Goal: Task Accomplishment & Management: Manage account settings

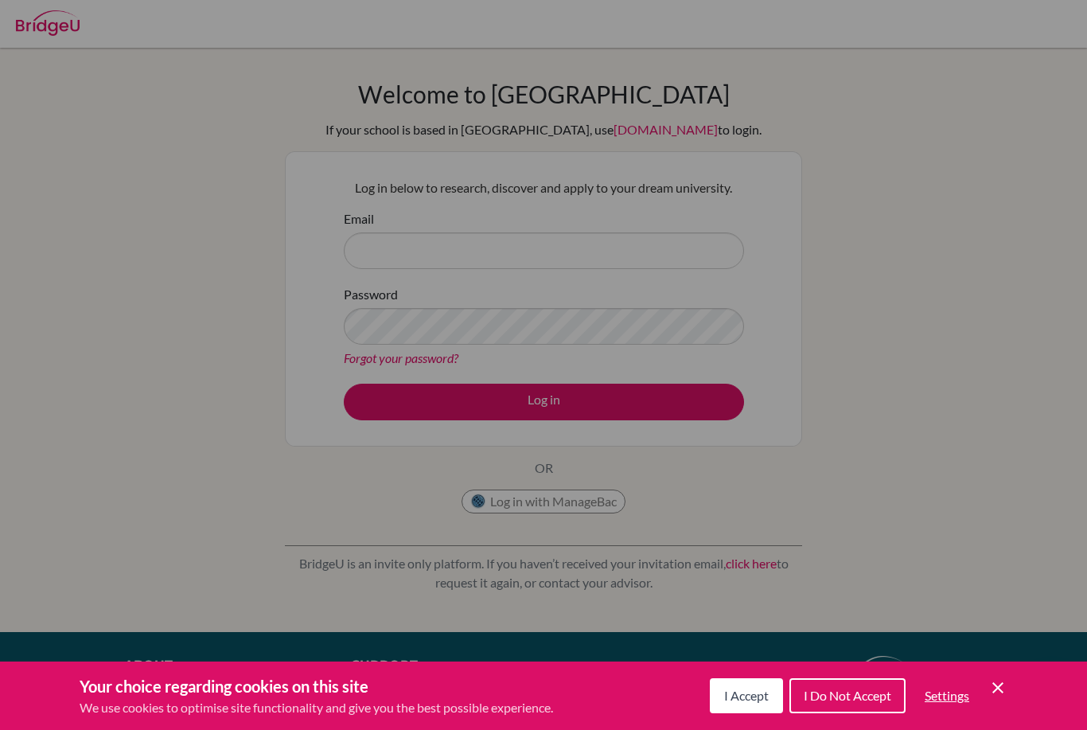
click at [738, 698] on span "I Accept" at bounding box center [746, 695] width 45 height 15
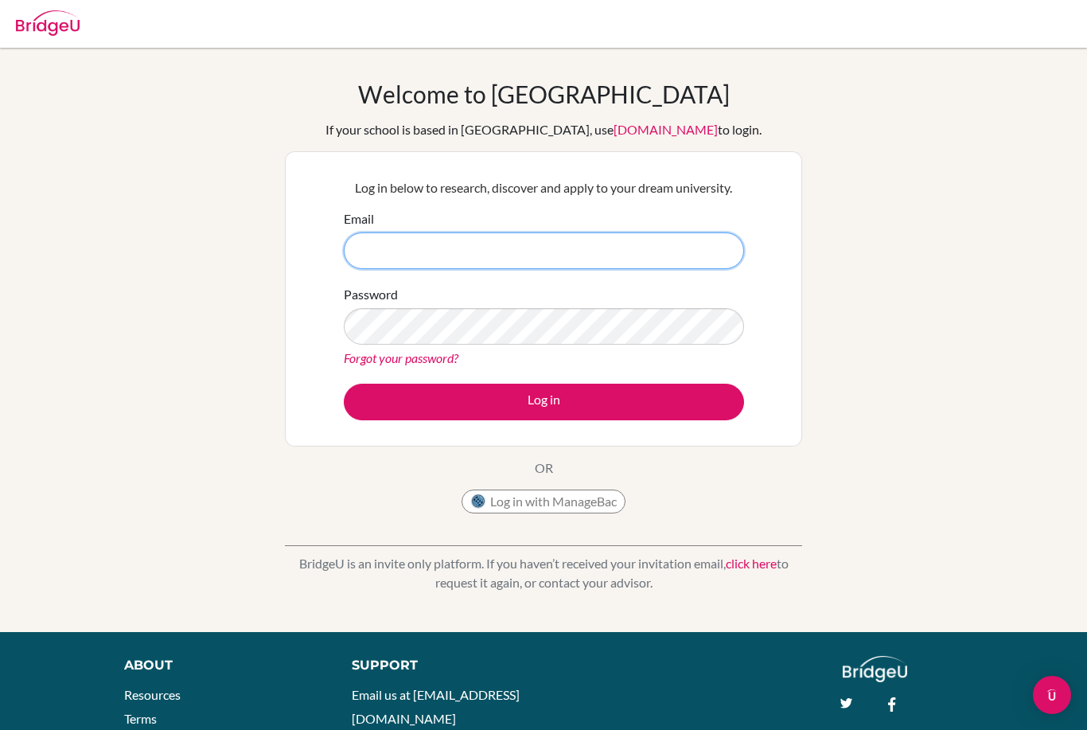
click at [461, 252] on input "Email" at bounding box center [544, 250] width 400 height 37
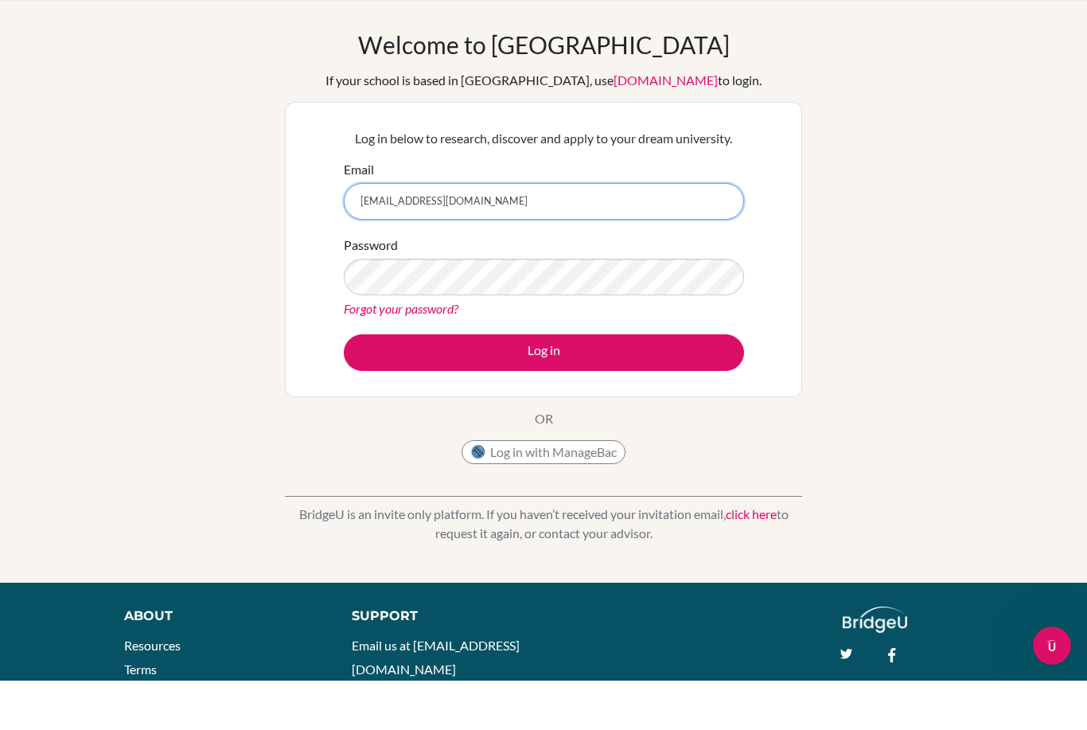
type input "[EMAIL_ADDRESS][DOMAIN_NAME]"
click at [602, 384] on button "Log in" at bounding box center [544, 402] width 400 height 37
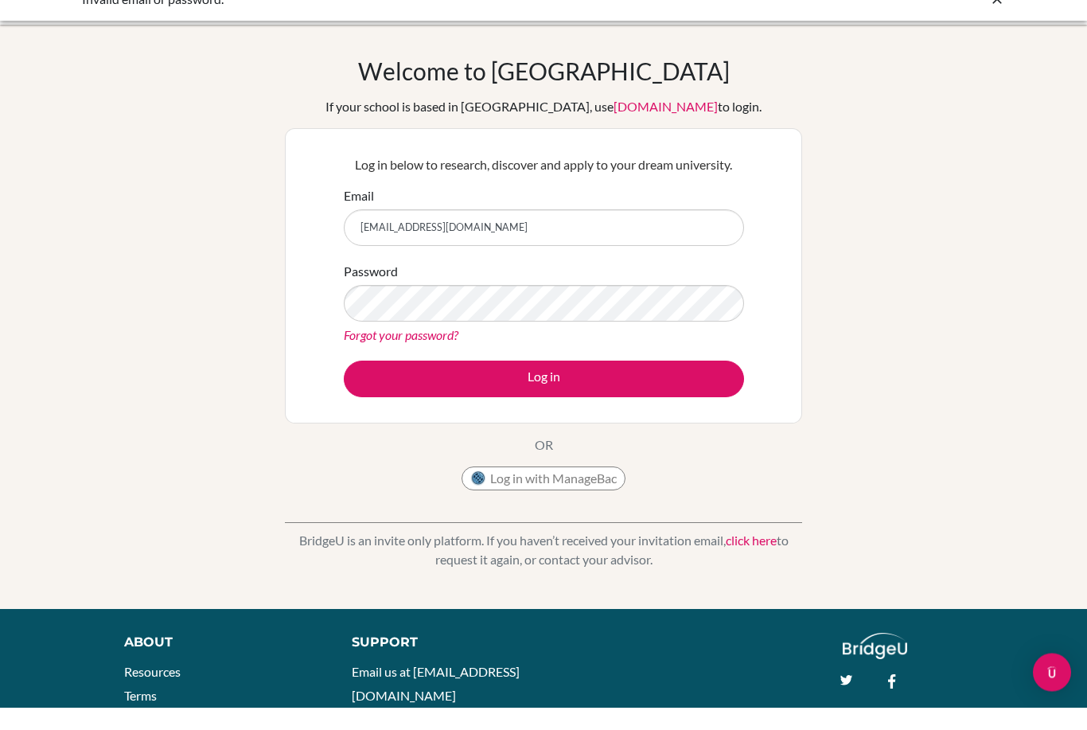
click at [611, 384] on button "Log in" at bounding box center [544, 402] width 400 height 37
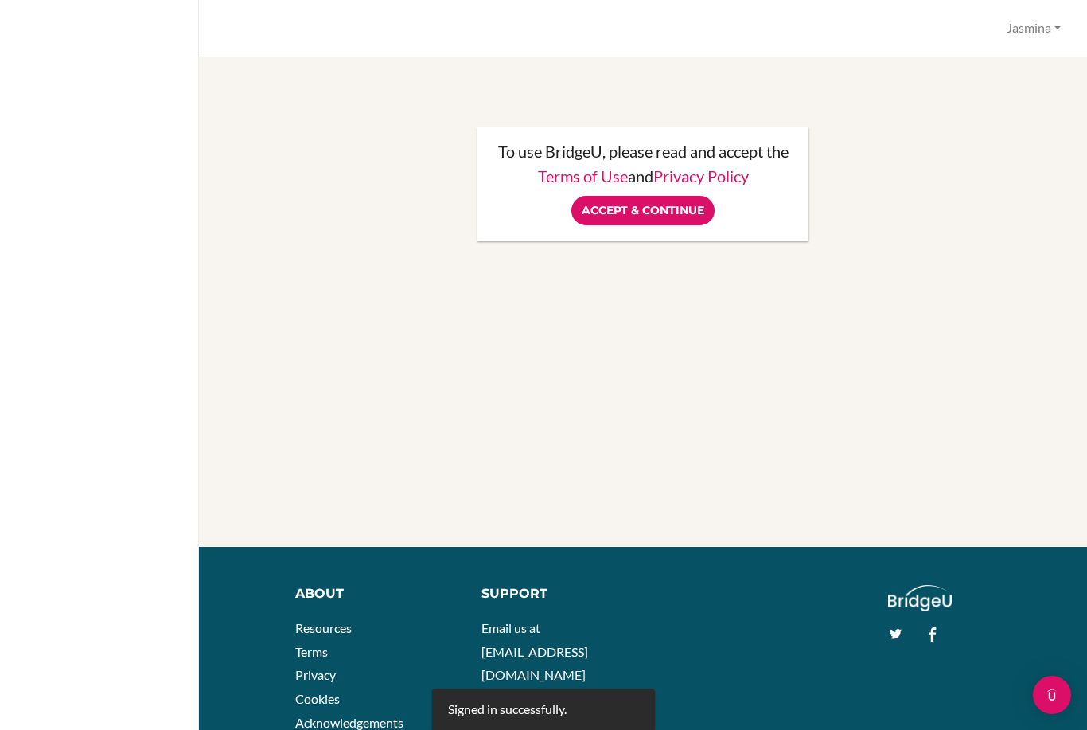
click at [668, 199] on input "Accept & Continue" at bounding box center [642, 210] width 143 height 29
